Goal: Task Accomplishment & Management: Use online tool/utility

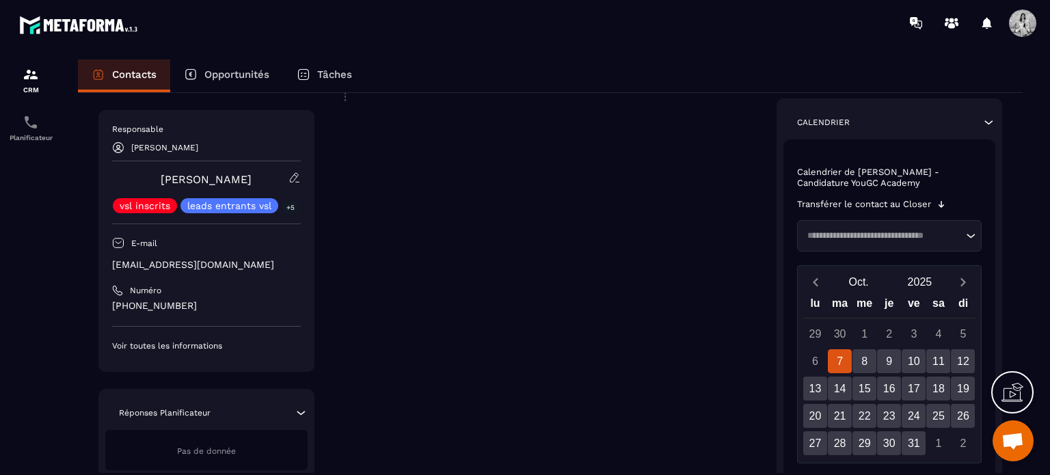
scroll to position [465, 0]
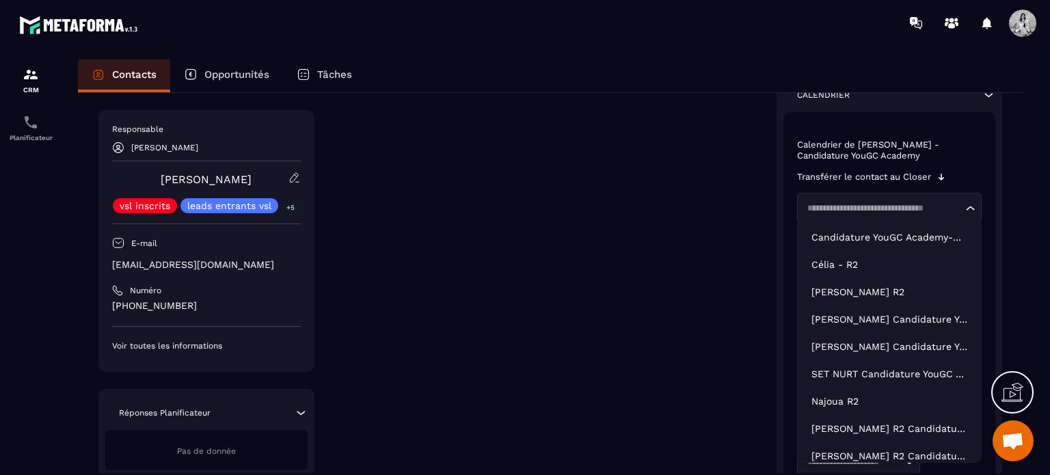
click at [925, 210] on input "Search for option" at bounding box center [882, 209] width 161 height 14
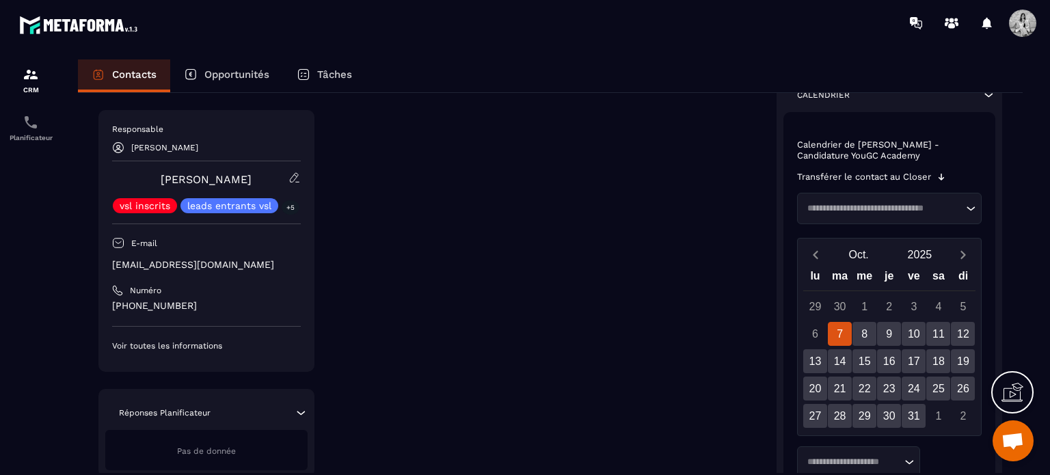
click at [793, 237] on div "Calendrier de [PERSON_NAME] - Candidature YouGC Academy Transférer le contact a…" at bounding box center [889, 345] width 213 height 466
click at [883, 204] on input "Search for option" at bounding box center [882, 209] width 161 height 14
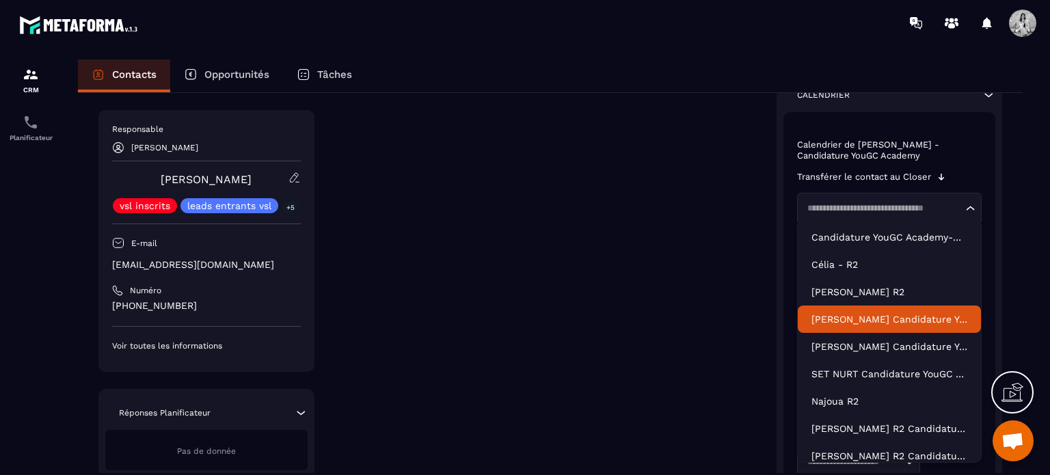
click at [841, 330] on li "[PERSON_NAME] Candidature YouGC Academy - R1 Reprogrammé-copy-copy" at bounding box center [890, 319] width 184 height 27
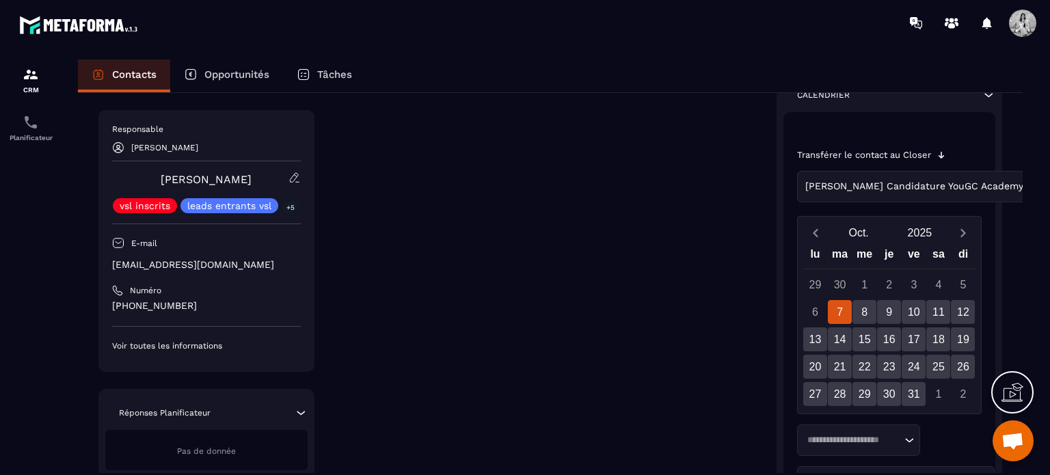
drag, startPoint x: 992, startPoint y: 242, endPoint x: 999, endPoint y: 303, distance: 61.2
click at [999, 303] on div "Calendrier Transférer le contact au Closer [PERSON_NAME] Candidature YouGC Acad…" at bounding box center [889, 320] width 226 height 499
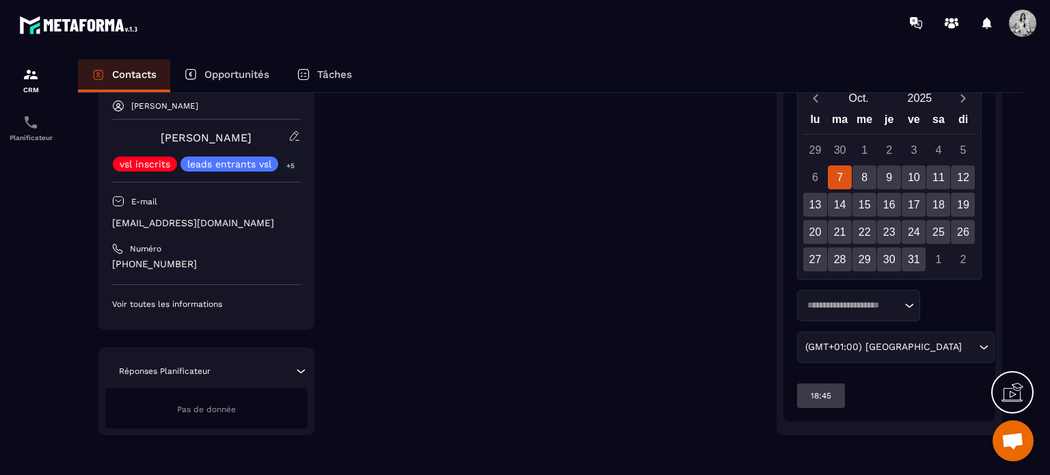
scroll to position [601, 0]
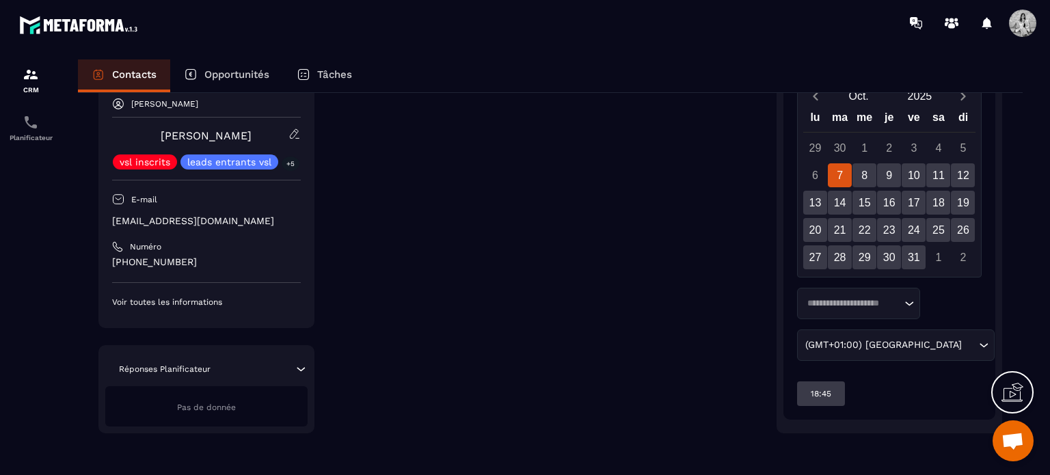
click at [908, 302] on icon "Search for option" at bounding box center [909, 304] width 14 height 14
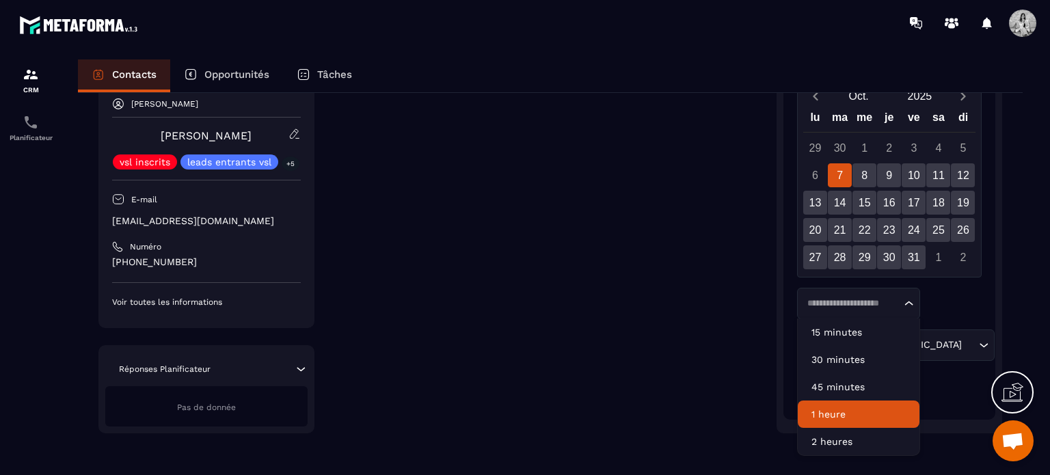
click at [829, 407] on p "1 heure" at bounding box center [858, 414] width 94 height 14
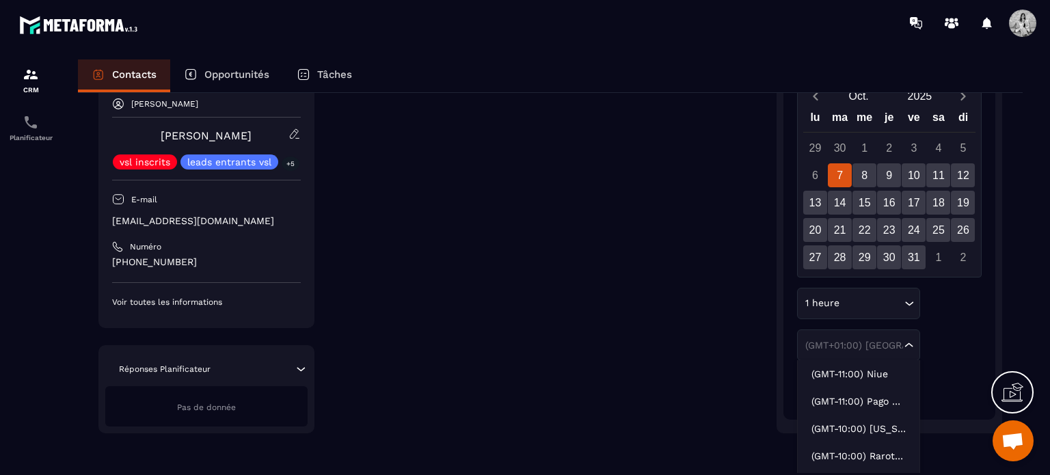
click at [910, 341] on icon "Search for option" at bounding box center [909, 345] width 14 height 14
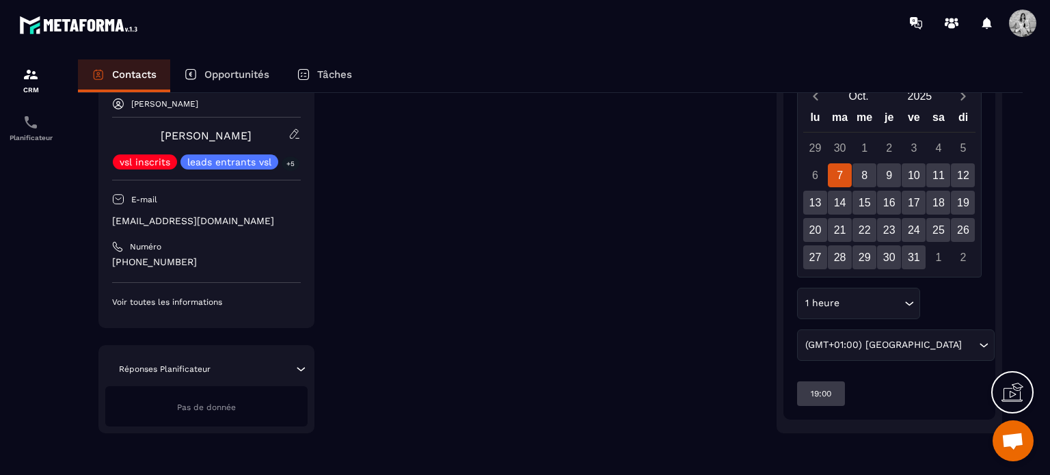
click at [996, 254] on div "Calendrier Transférer le contact au Closer [PERSON_NAME] Candidature YouGC Acad…" at bounding box center [889, 183] width 226 height 499
drag, startPoint x: 993, startPoint y: 196, endPoint x: 991, endPoint y: 111, distance: 85.5
click at [991, 111] on div "Transférer le contact au Closer [PERSON_NAME] Candidature YouGC Academy - R1 Re…" at bounding box center [889, 197] width 213 height 444
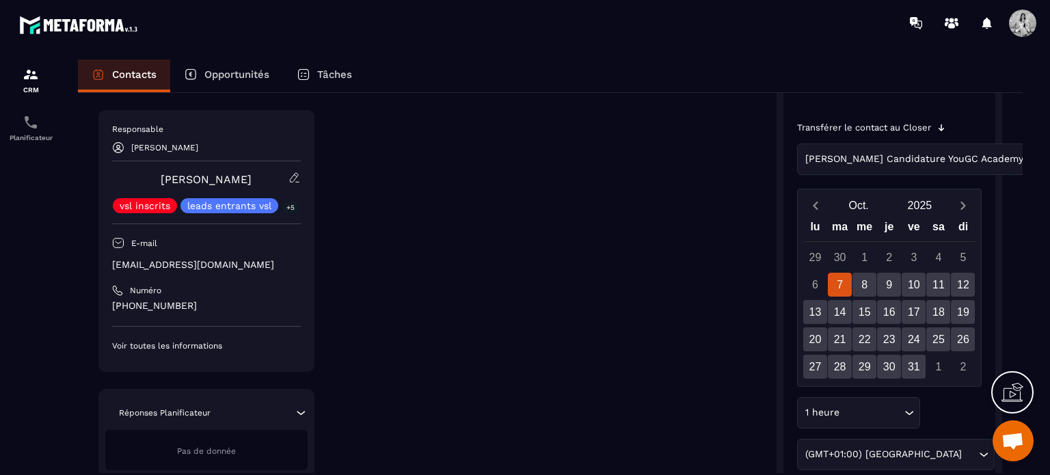
click at [973, 155] on div "[PERSON_NAME] Candidature YouGC Academy - R1 Reprogrammé-copy-copy Loading..." at bounding box center [998, 159] width 402 height 31
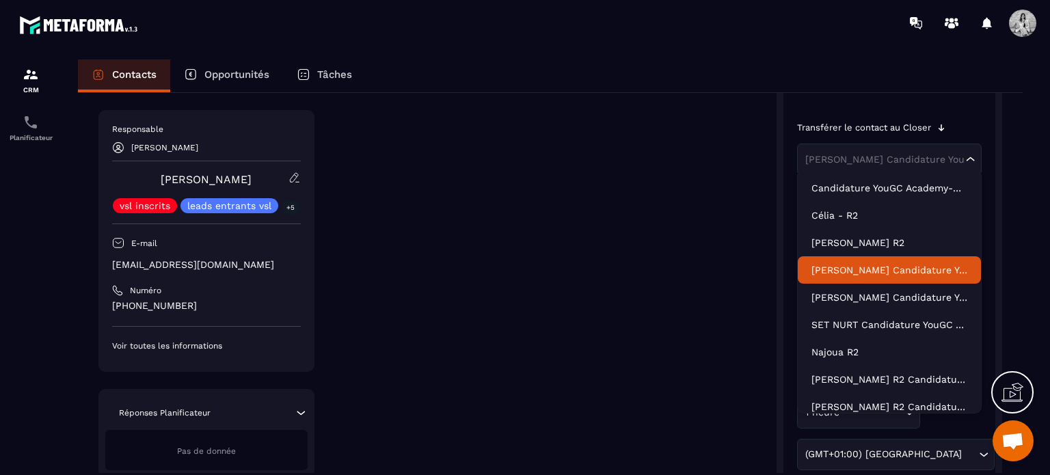
scroll to position [492, 0]
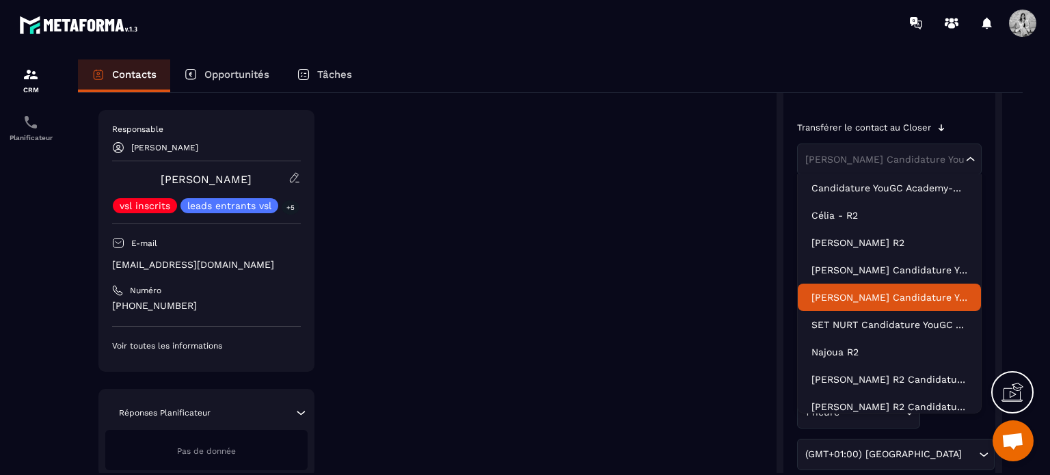
click at [901, 301] on p "[PERSON_NAME] Candidature YouGC Academy - R1 Reprogrammé" at bounding box center [889, 297] width 157 height 14
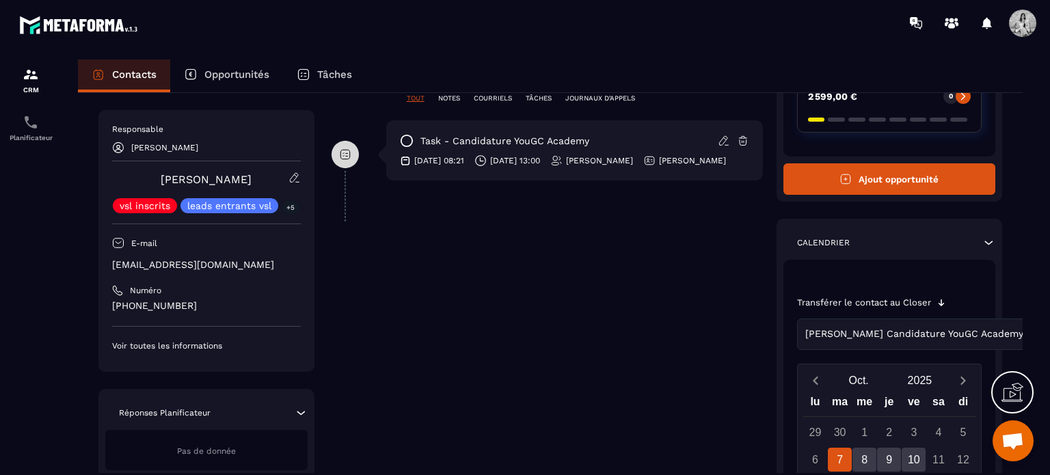
scroll to position [301, 0]
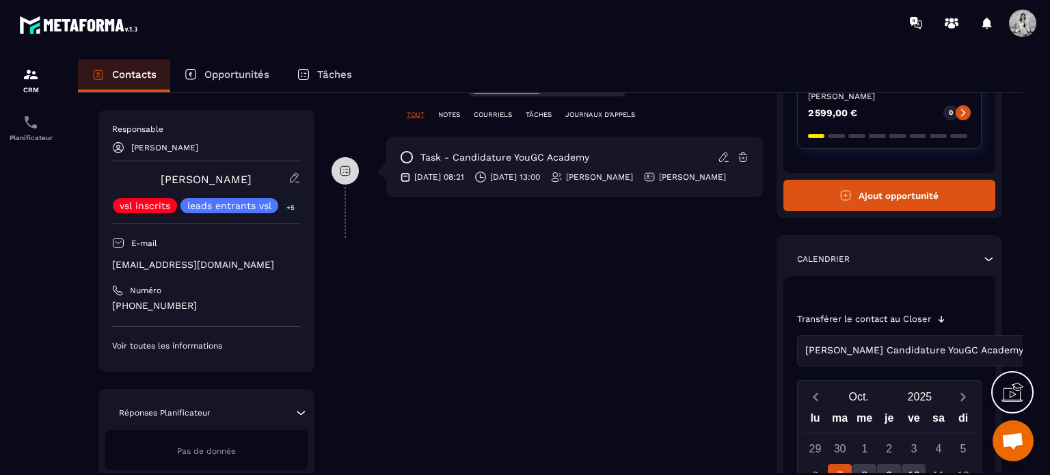
click at [905, 353] on div "[PERSON_NAME] Candidature YouGC Academy - R1 Reprogrammé" at bounding box center [964, 350] width 327 height 15
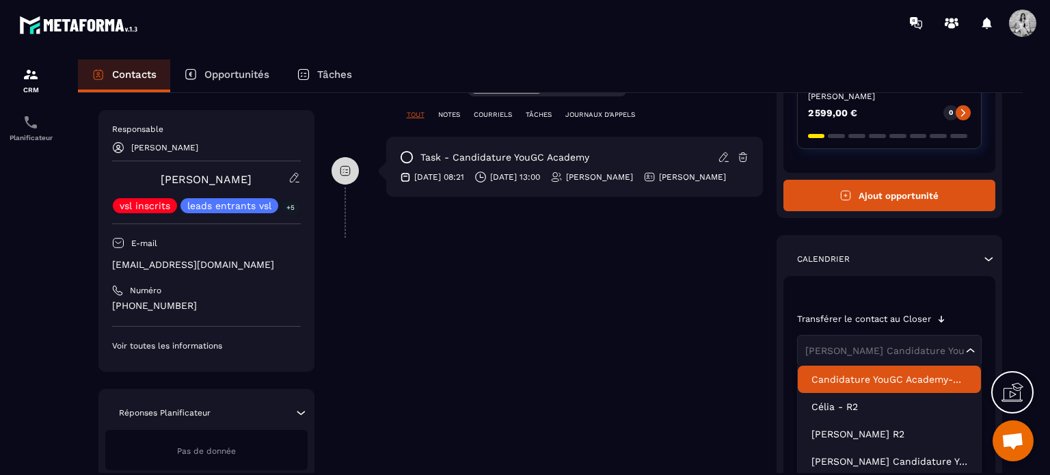
click at [830, 254] on p "Calendrier" at bounding box center [823, 259] width 53 height 11
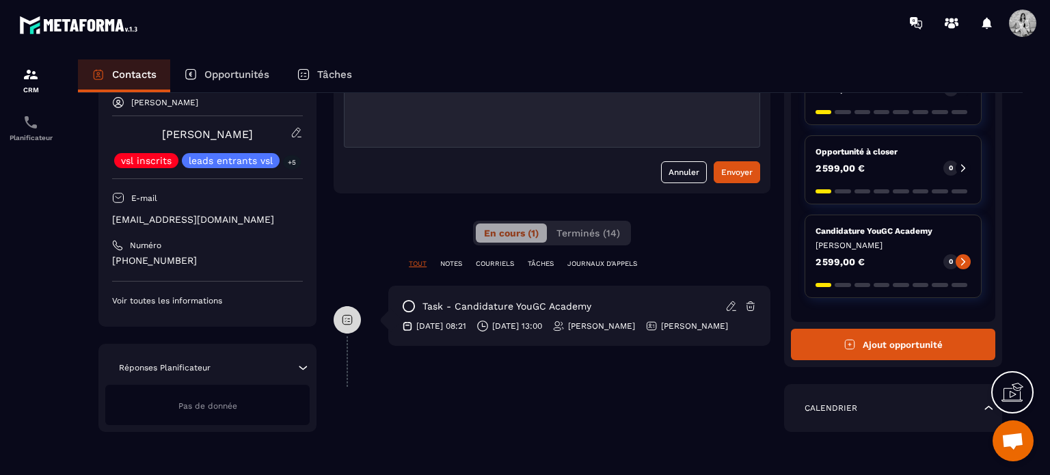
scroll to position [150, 0]
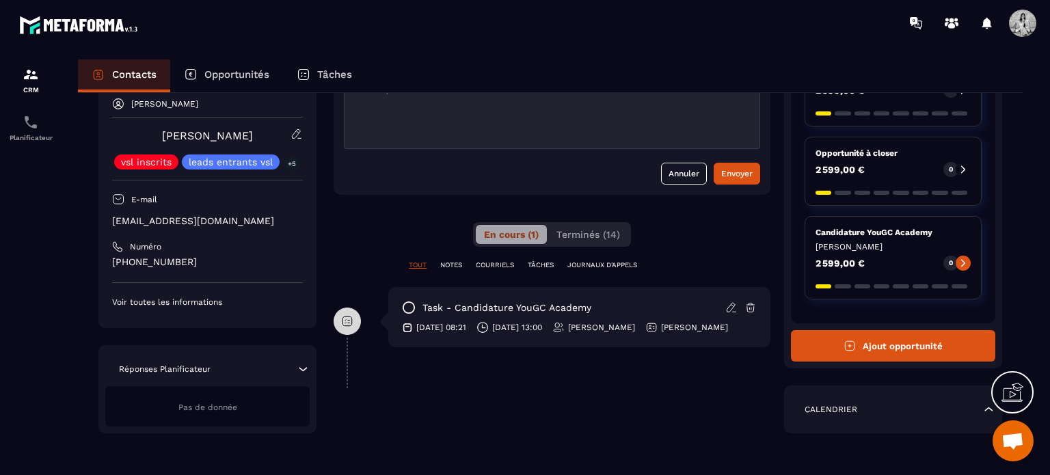
click at [1000, 288] on div "Opportunités Opportunité à closer 2 599,00 € 0 Opportunité à closer 2 599,00 € …" at bounding box center [893, 186] width 218 height 366
drag, startPoint x: 1001, startPoint y: 178, endPoint x: 1003, endPoint y: 261, distance: 82.7
click at [1003, 261] on div "**********" at bounding box center [550, 209] width 945 height 532
click at [1032, 298] on div "**********" at bounding box center [550, 279] width 972 height 441
click at [912, 418] on div "Calendrier" at bounding box center [893, 409] width 218 height 48
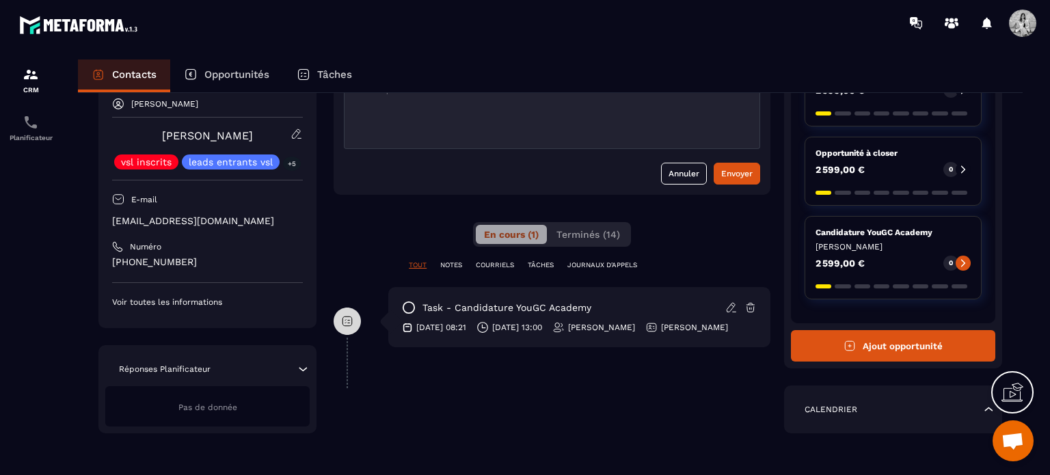
click at [982, 404] on icon at bounding box center [988, 410] width 14 height 14
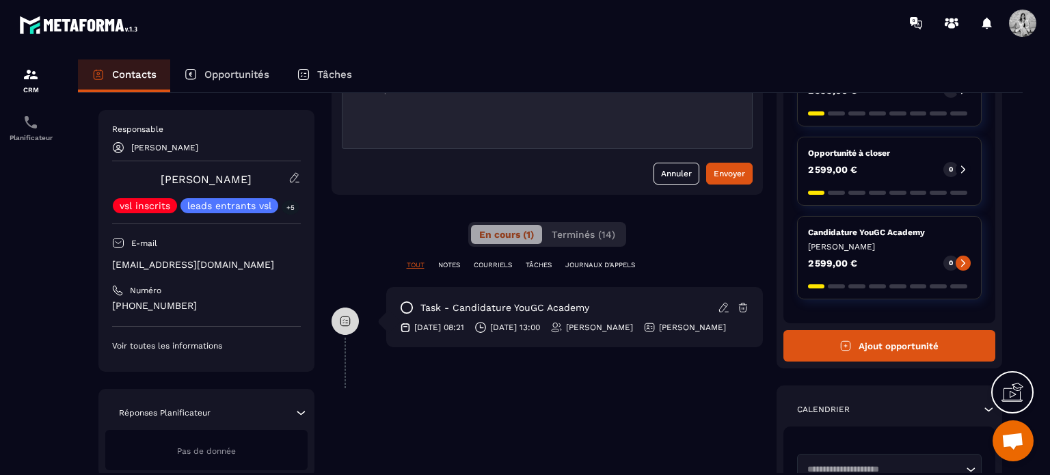
scroll to position [301, 0]
